Goal: Task Accomplishment & Management: Complete application form

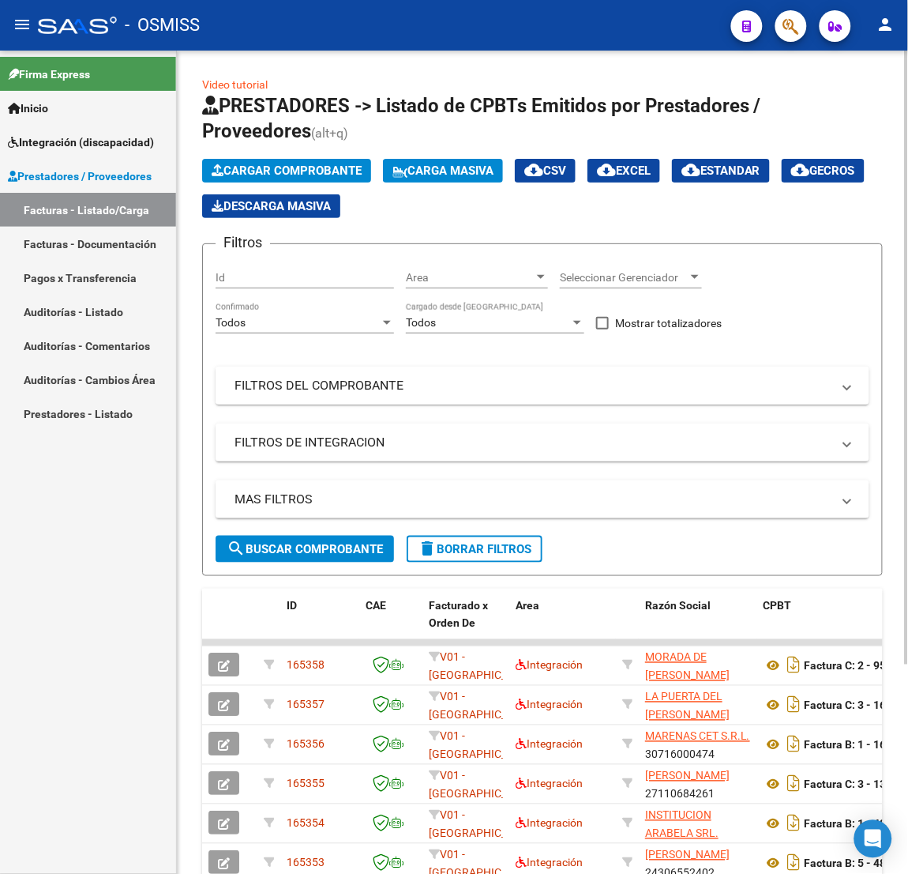
click at [418, 394] on mat-expansion-panel-header "FILTROS DEL COMPROBANTE" at bounding box center [543, 385] width 654 height 38
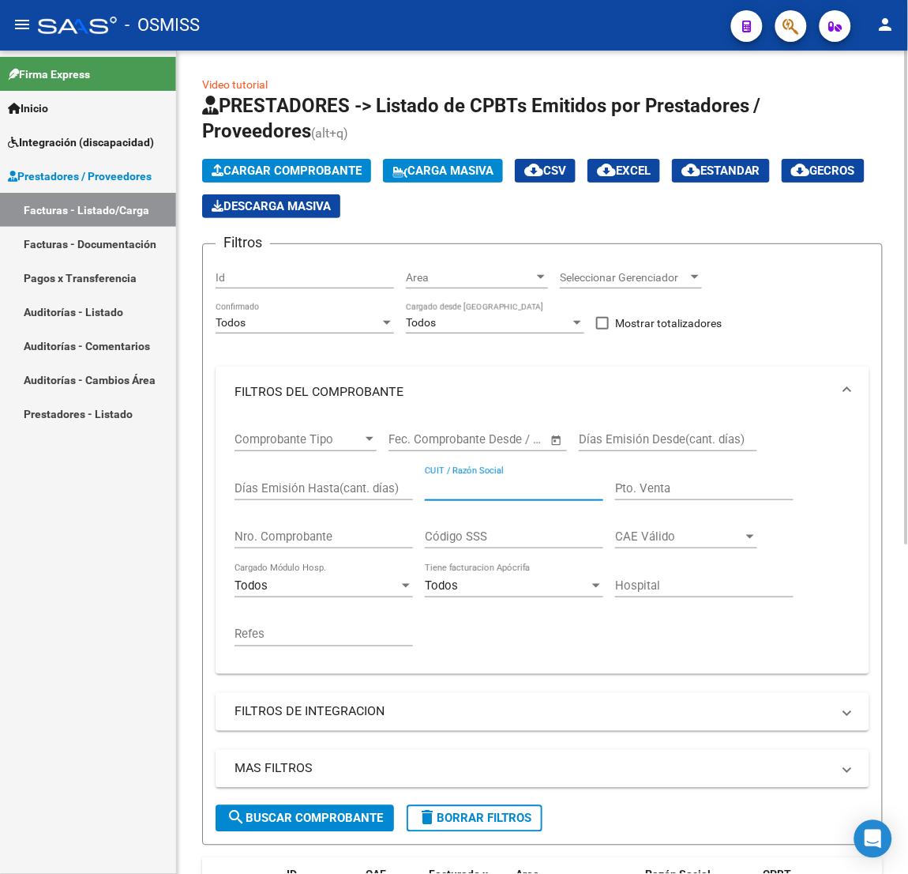
paste input "23430840754"
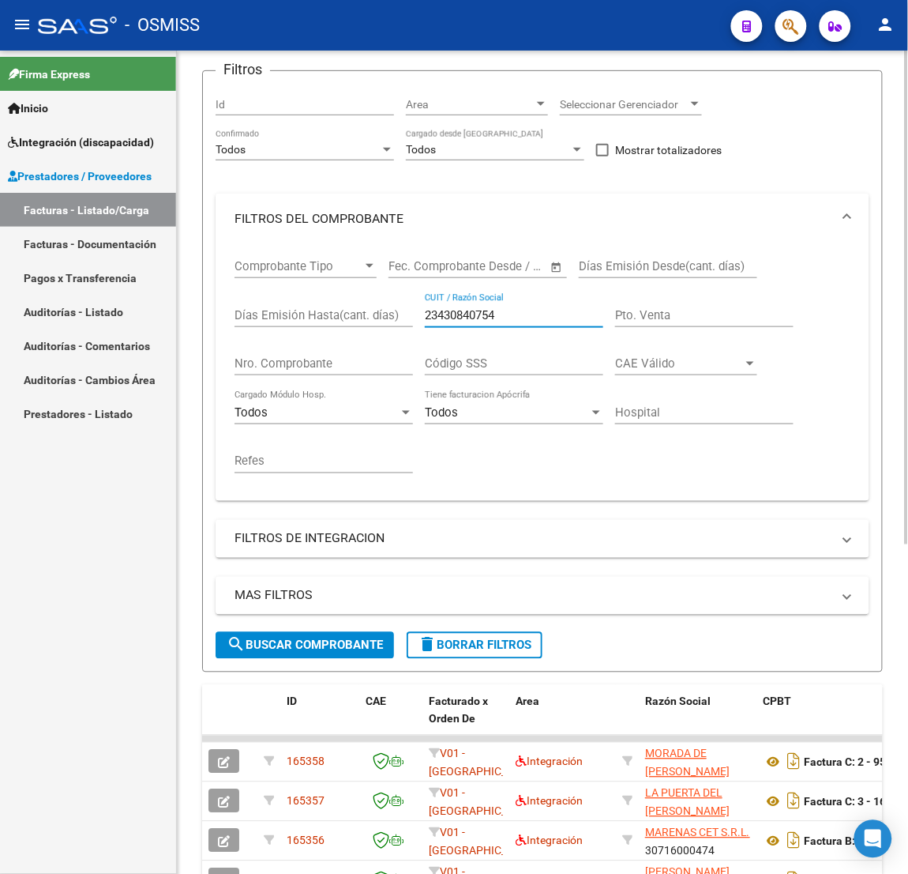
scroll to position [237, 0]
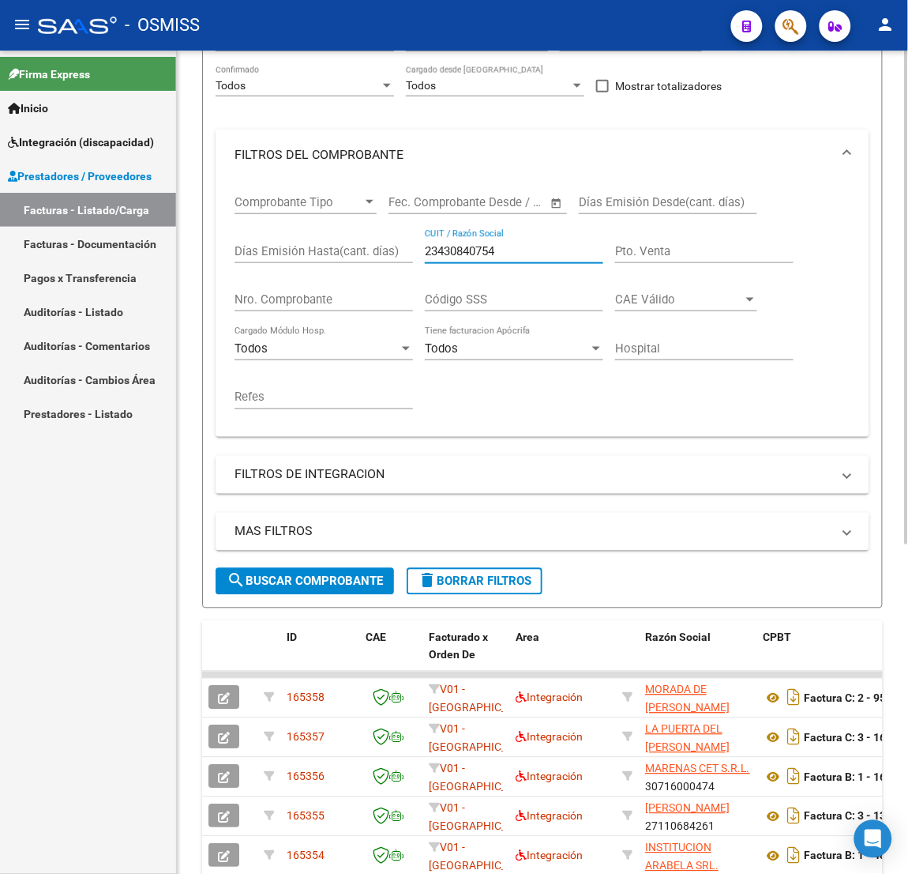
type input "23430840754"
click at [330, 569] on button "search Buscar Comprobante" at bounding box center [305, 581] width 178 height 27
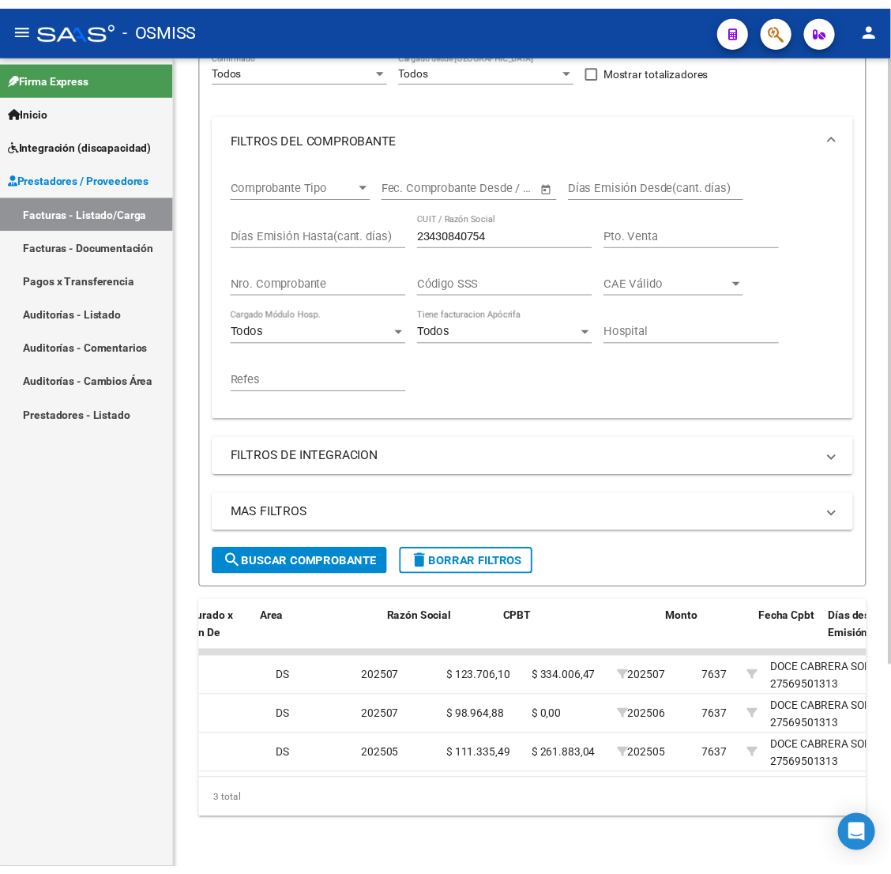
scroll to position [0, 0]
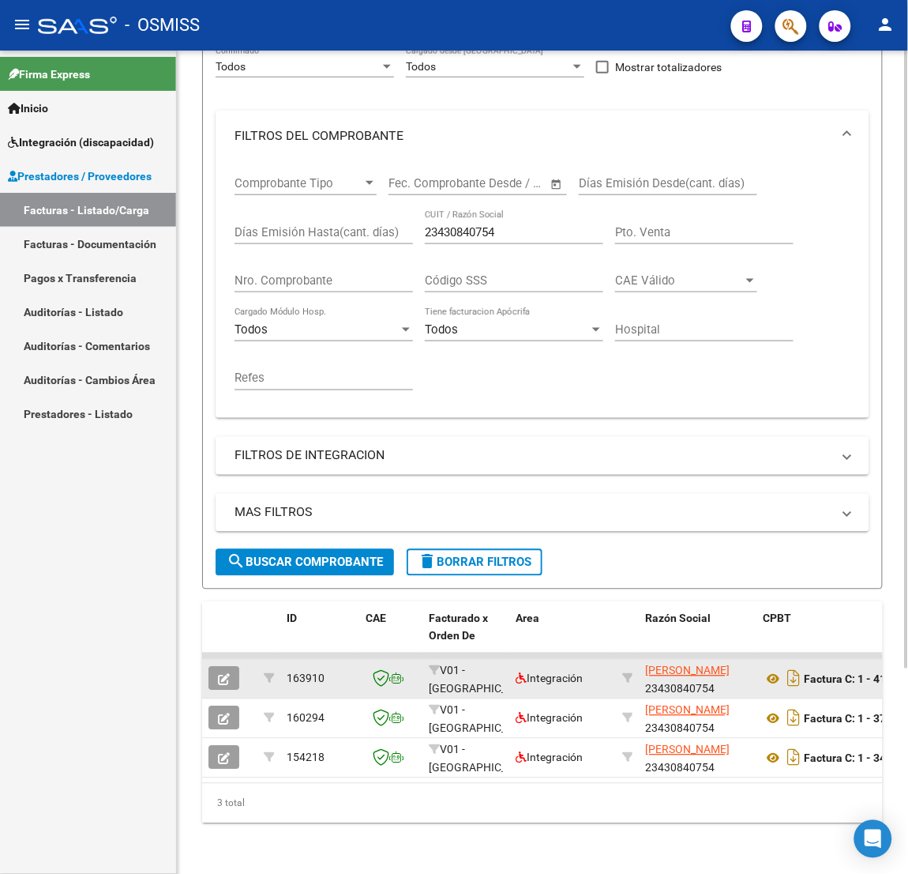
click at [230, 674] on icon "button" at bounding box center [224, 680] width 12 height 12
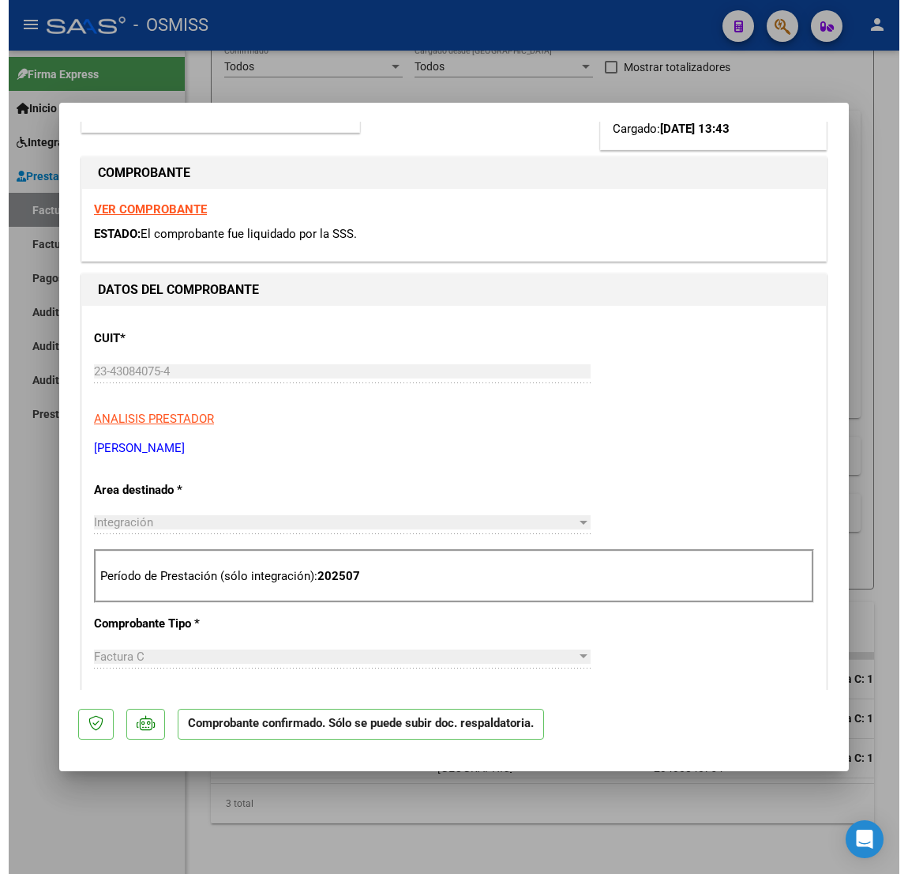
scroll to position [237, 0]
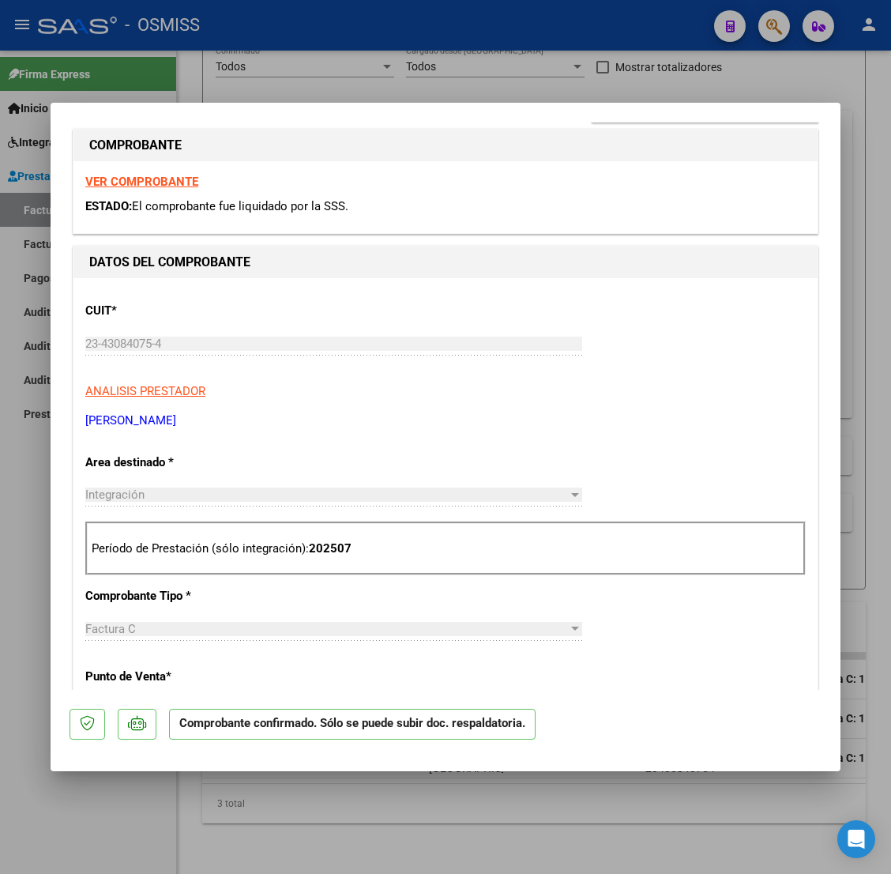
click at [96, 843] on div at bounding box center [445, 437] width 891 height 874
type input "$ 0,00"
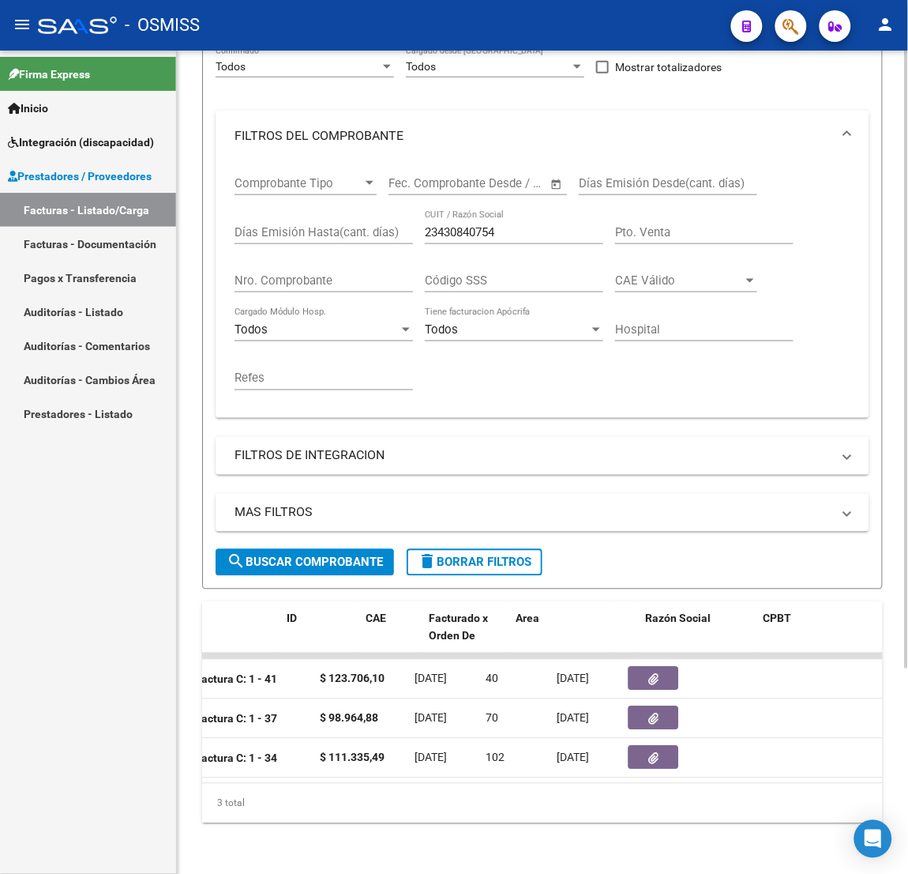
scroll to position [0, 0]
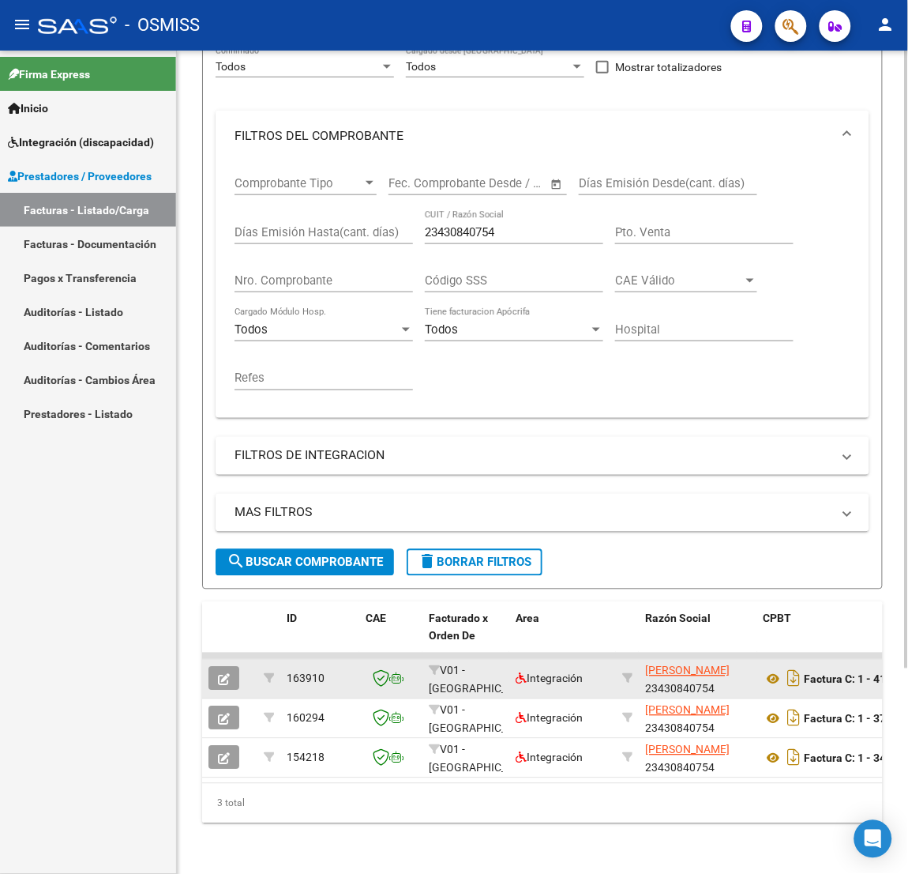
click at [224, 674] on icon "button" at bounding box center [224, 680] width 12 height 12
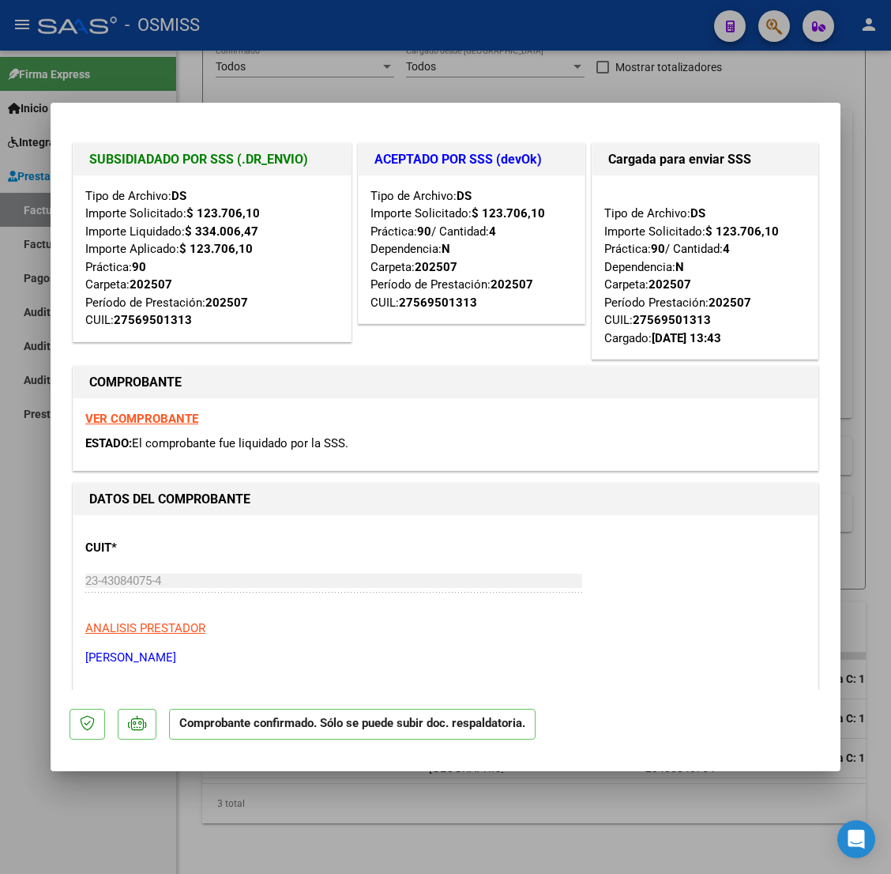
click at [225, 822] on div at bounding box center [445, 437] width 891 height 874
type input "$ 0,00"
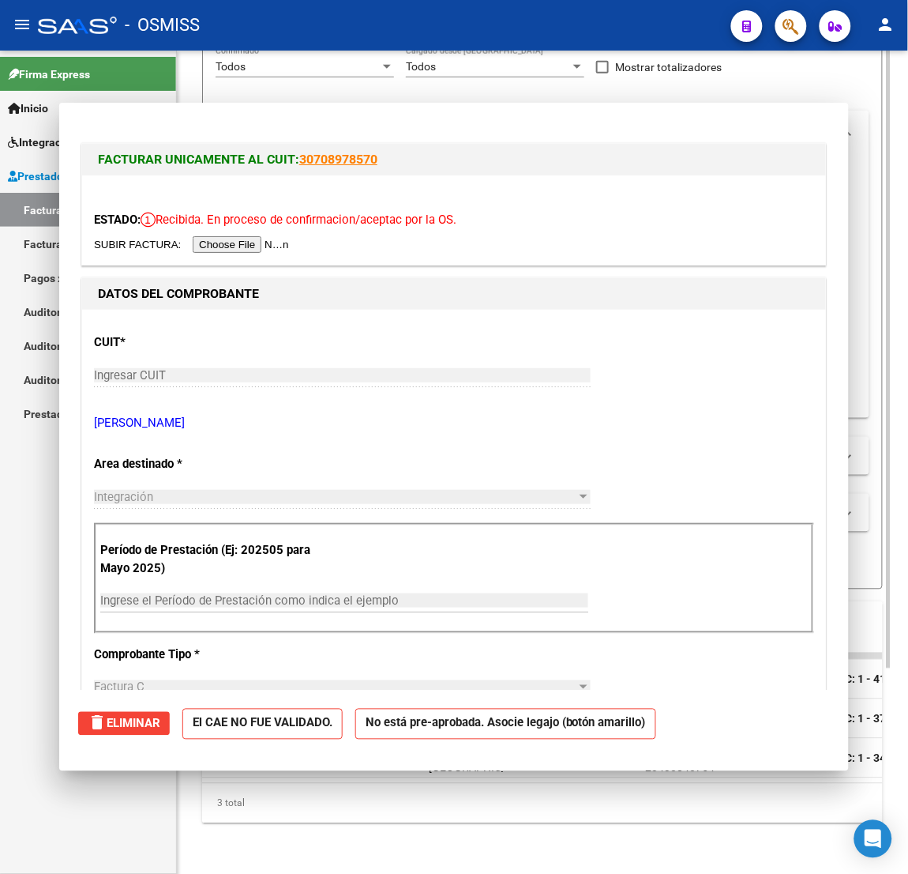
scroll to position [272, 0]
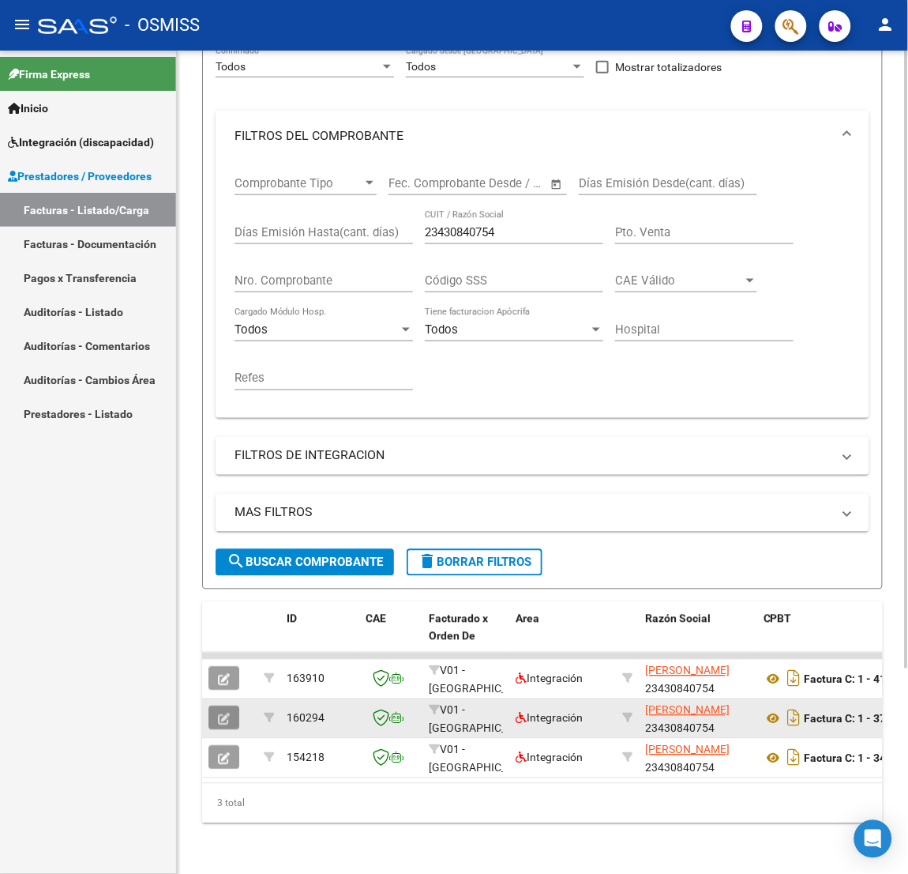
click at [220, 713] on icon "button" at bounding box center [224, 719] width 12 height 12
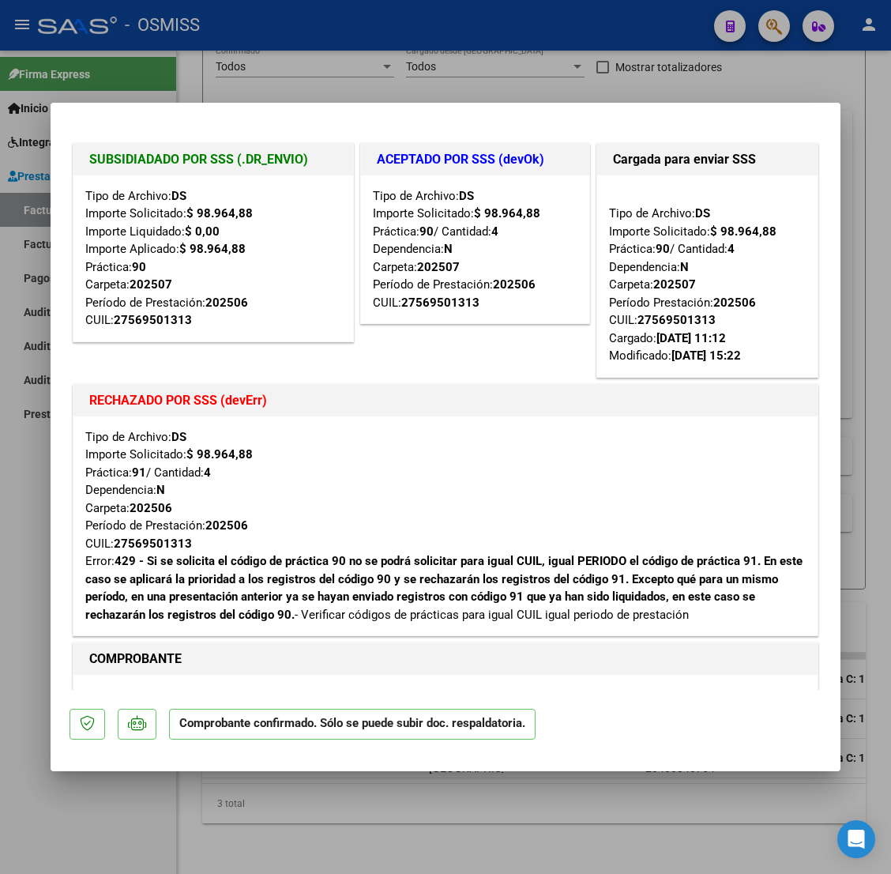
click at [89, 808] on div at bounding box center [445, 437] width 891 height 874
type input "$ 0,00"
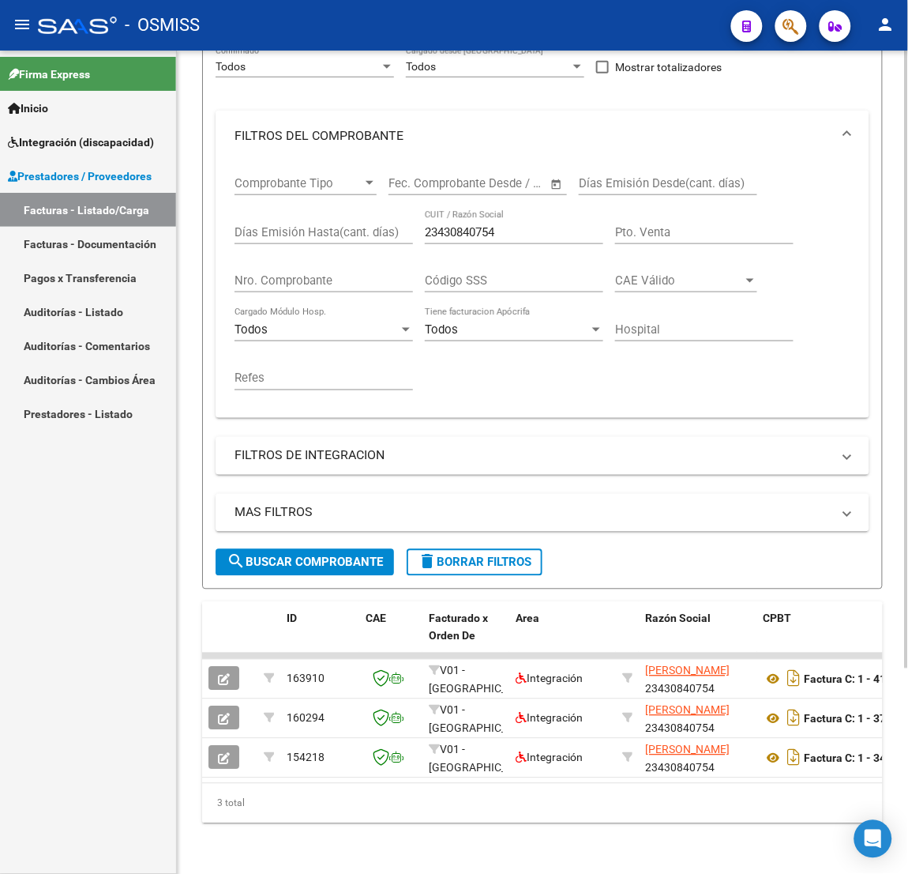
click at [258, 836] on div "Video tutorial PRESTADORES -> Listado de CPBTs Emitidos por Prestadores / Prove…" at bounding box center [542, 334] width 731 height 1079
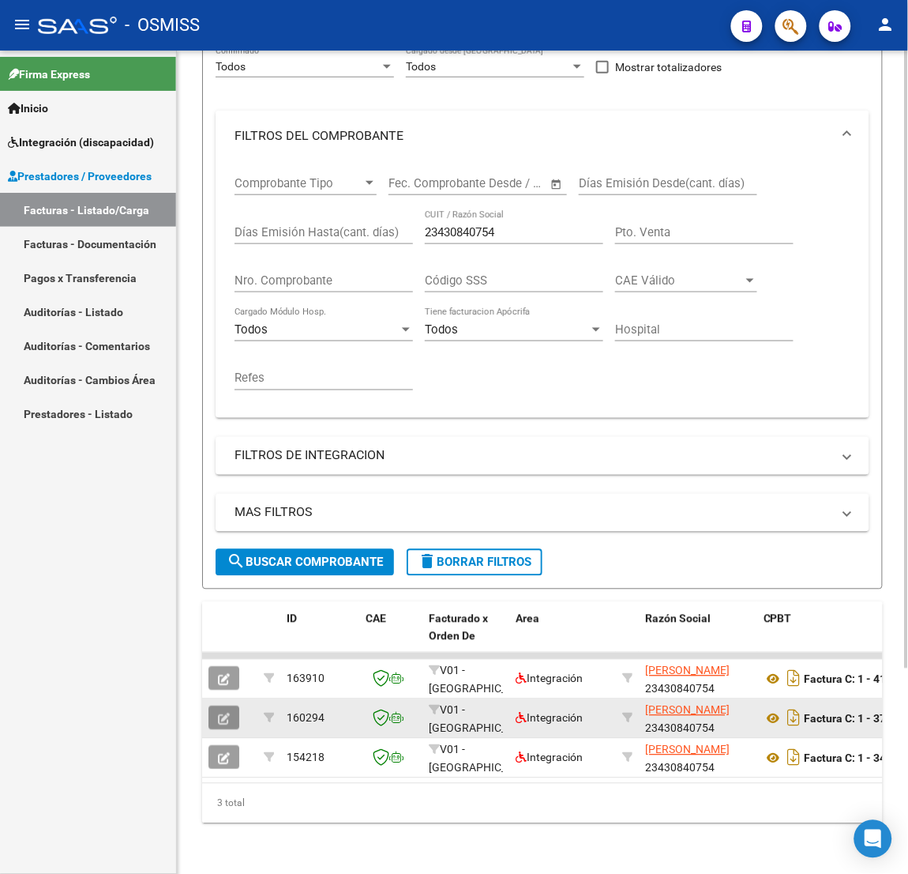
click at [227, 713] on icon "button" at bounding box center [224, 719] width 12 height 12
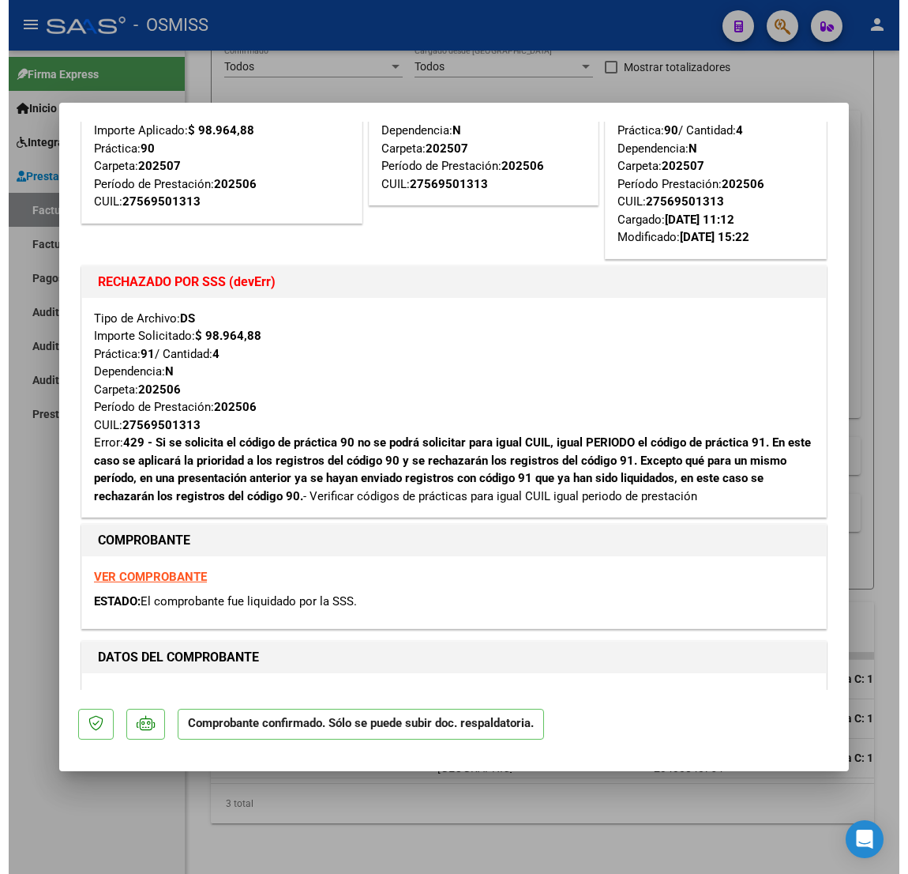
scroll to position [0, 0]
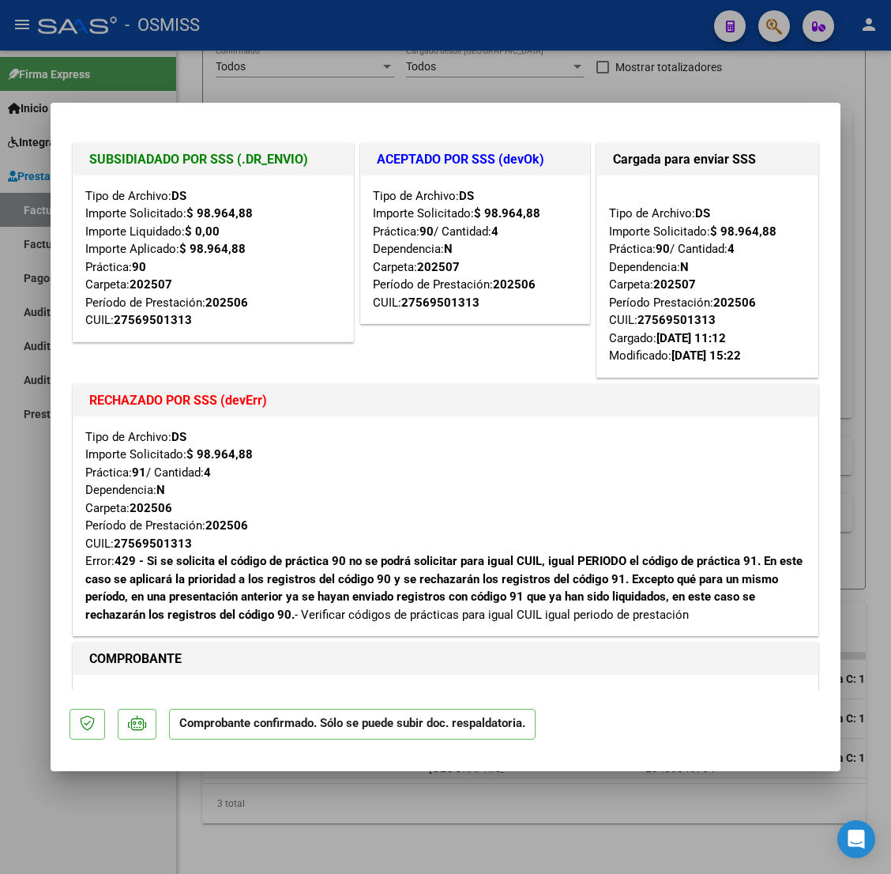
click at [118, 817] on div at bounding box center [445, 437] width 891 height 874
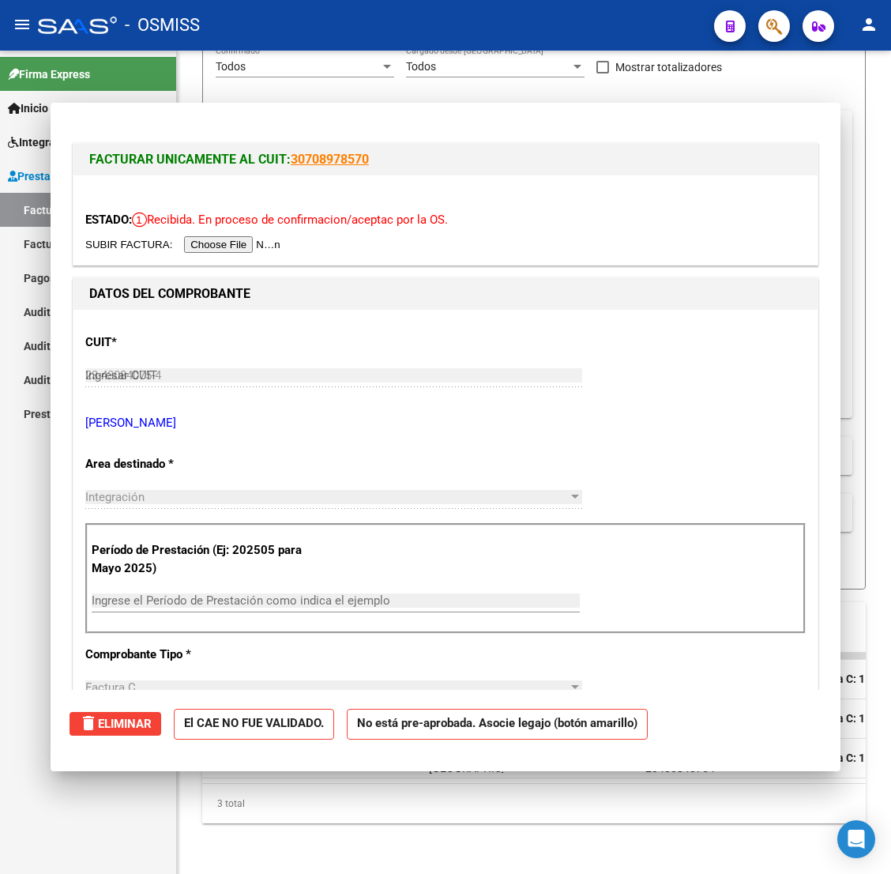
type input "$ 0,00"
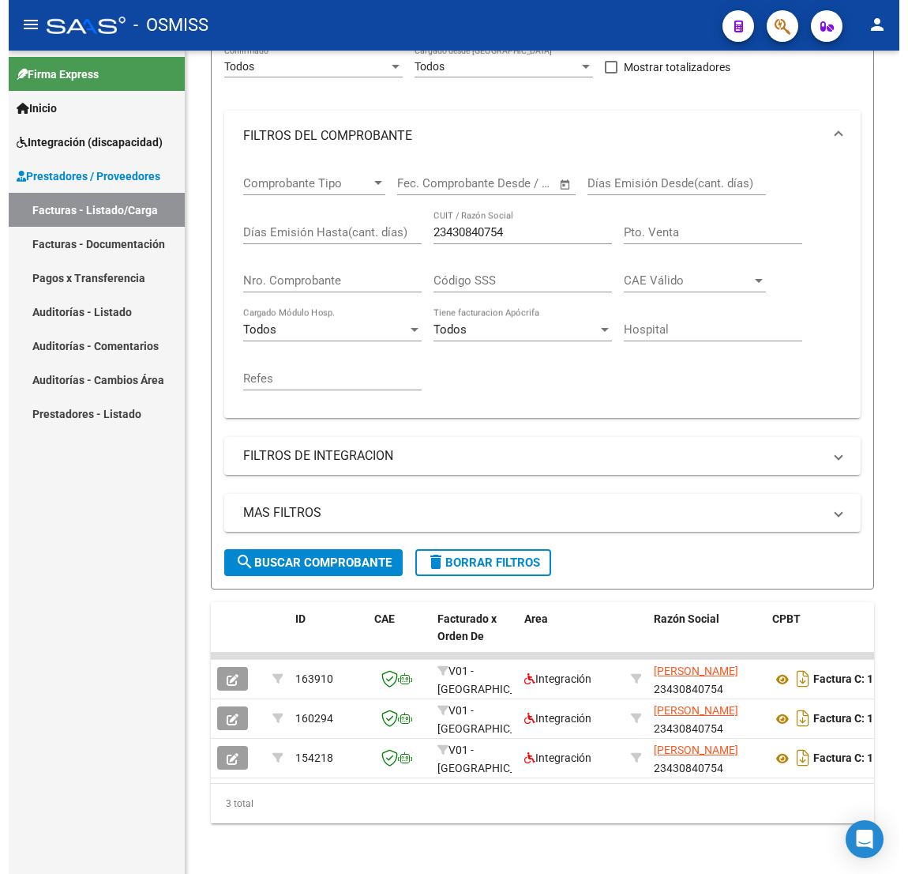
scroll to position [272, 0]
